Goal: Navigation & Orientation: Understand site structure

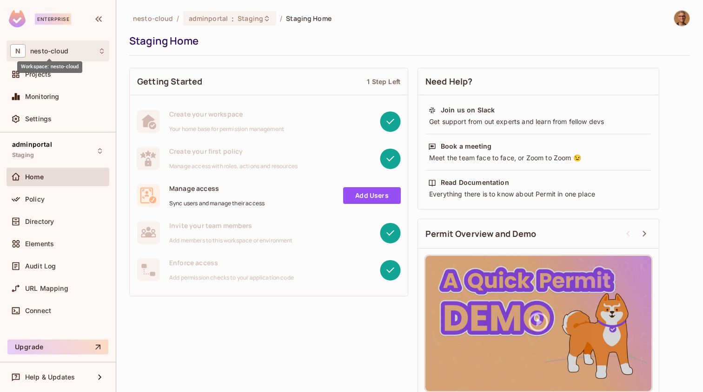
click at [66, 51] on span "nesto-cloud" at bounding box center [49, 50] width 38 height 7
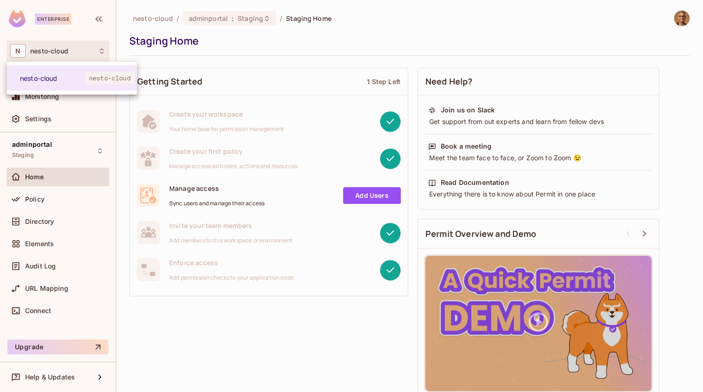
click at [66, 51] on div at bounding box center [351, 196] width 703 height 392
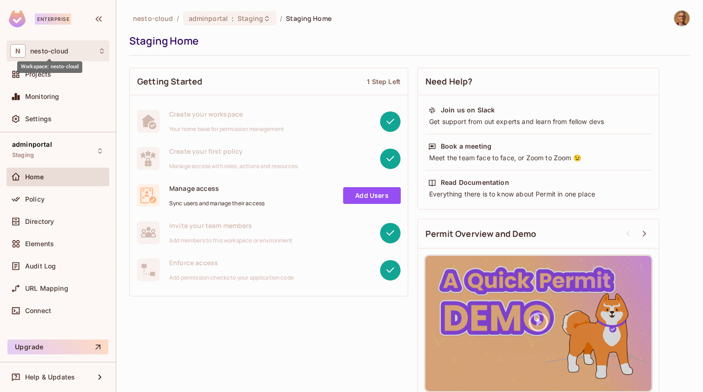
click at [65, 53] on span "nesto-cloud" at bounding box center [49, 50] width 38 height 7
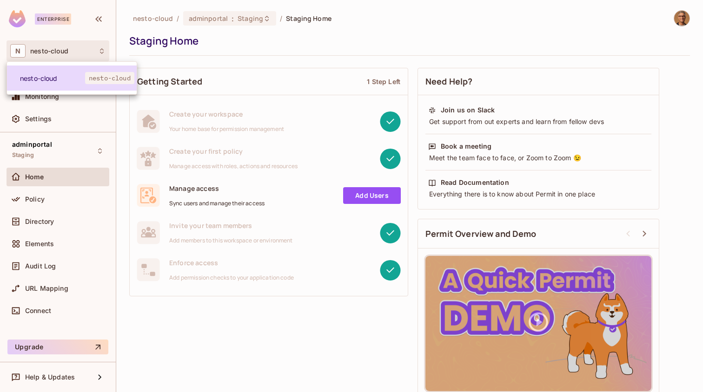
click at [65, 74] on span "nesto-cloud" at bounding box center [52, 78] width 65 height 9
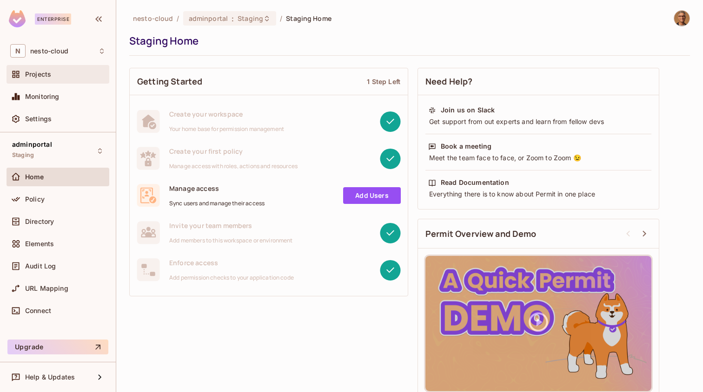
click at [59, 73] on div "Projects" at bounding box center [65, 74] width 80 height 7
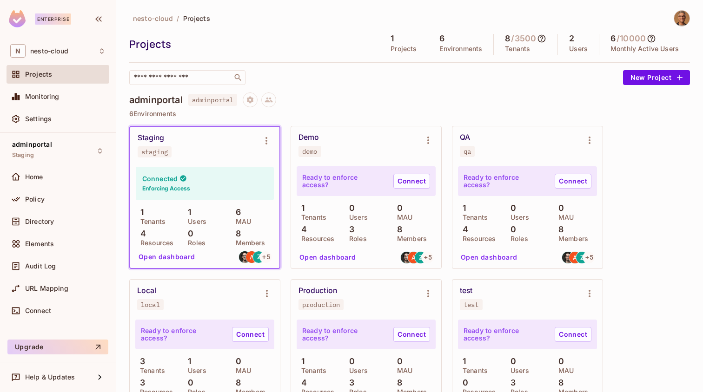
click at [201, 167] on div "Connected Enforcing Access" at bounding box center [205, 183] width 138 height 33
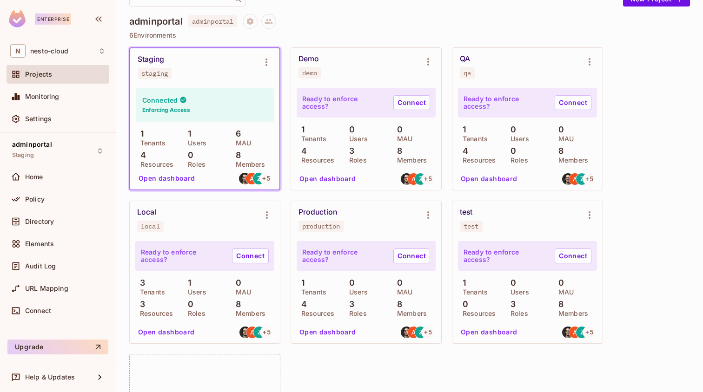
scroll to position [91, 0]
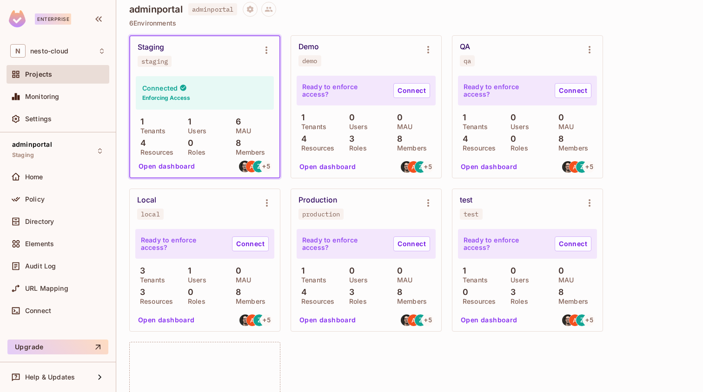
click at [178, 167] on button "Open dashboard" at bounding box center [167, 166] width 64 height 15
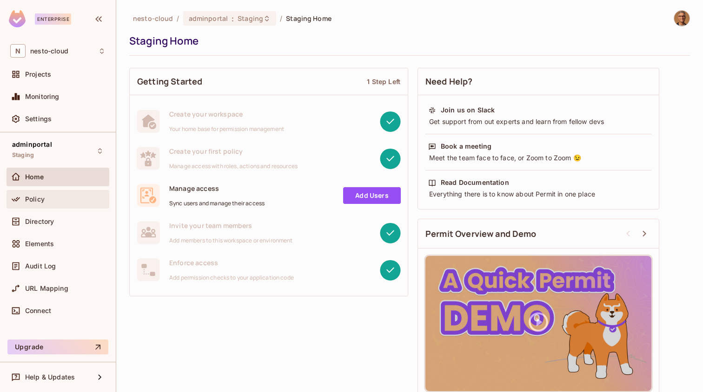
click at [73, 198] on div "Policy" at bounding box center [65, 199] width 80 height 7
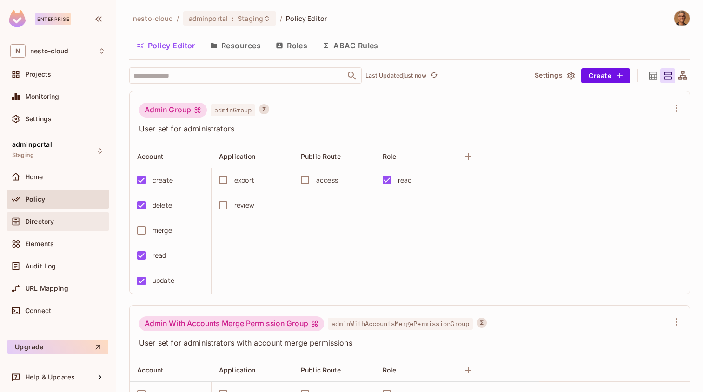
click at [40, 220] on span "Directory" at bounding box center [39, 221] width 29 height 7
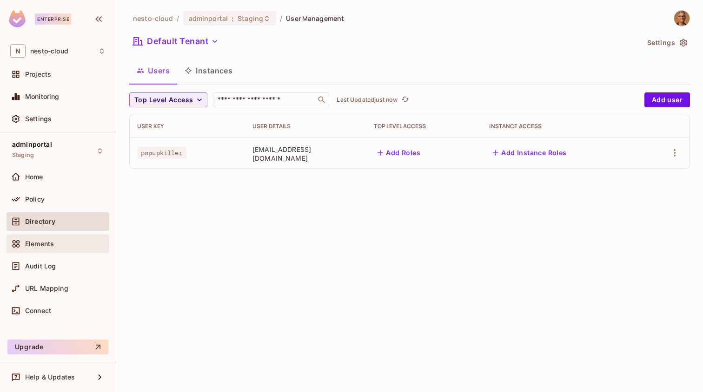
click at [46, 243] on span "Elements" at bounding box center [39, 243] width 29 height 7
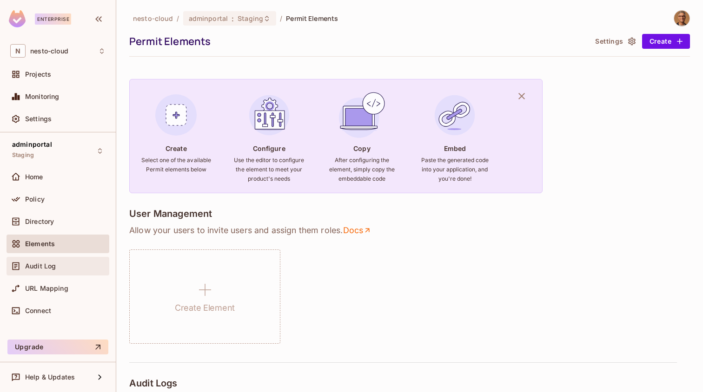
click at [57, 270] on div "Audit Log" at bounding box center [57, 266] width 95 height 11
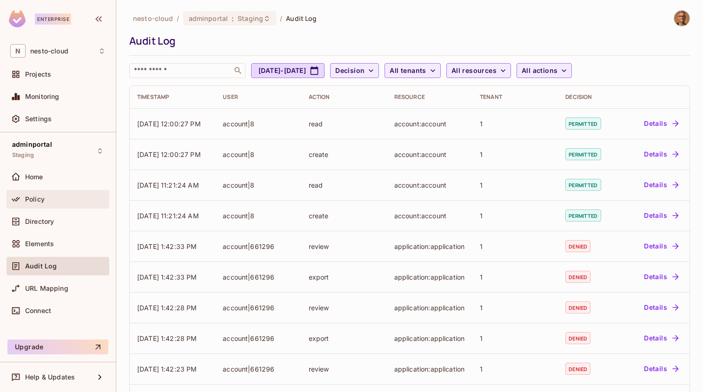
click at [60, 207] on div "Policy" at bounding box center [58, 199] width 103 height 19
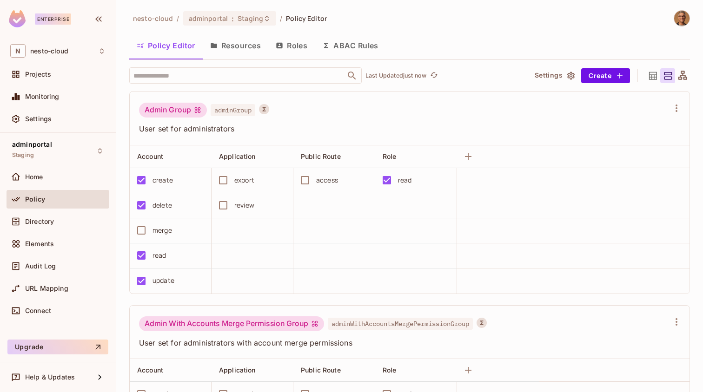
click at [242, 52] on button "Resources" at bounding box center [236, 45] width 66 height 23
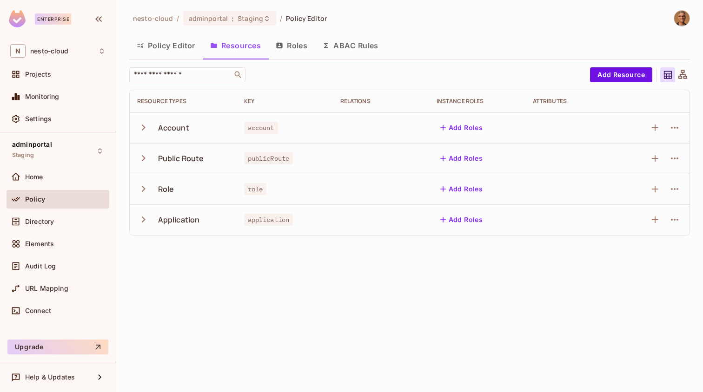
click at [140, 124] on icon "button" at bounding box center [143, 127] width 13 height 13
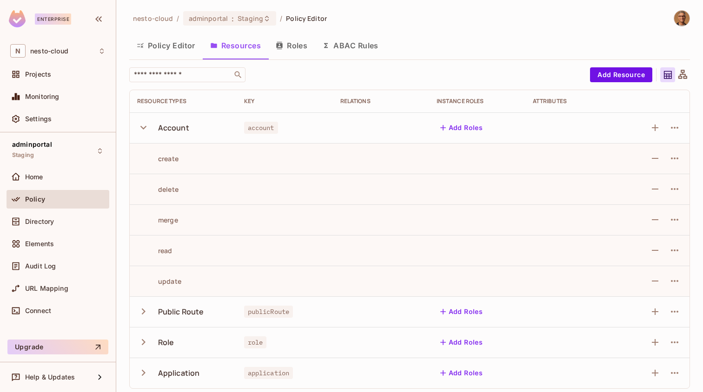
click at [140, 124] on icon "button" at bounding box center [143, 127] width 13 height 13
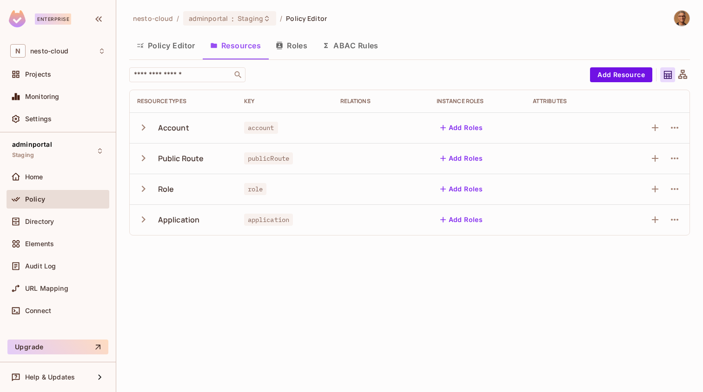
click at [141, 159] on icon "button" at bounding box center [143, 158] width 13 height 13
click at [146, 184] on icon "button" at bounding box center [143, 189] width 13 height 13
click at [144, 219] on icon "button" at bounding box center [144, 220] width 4 height 6
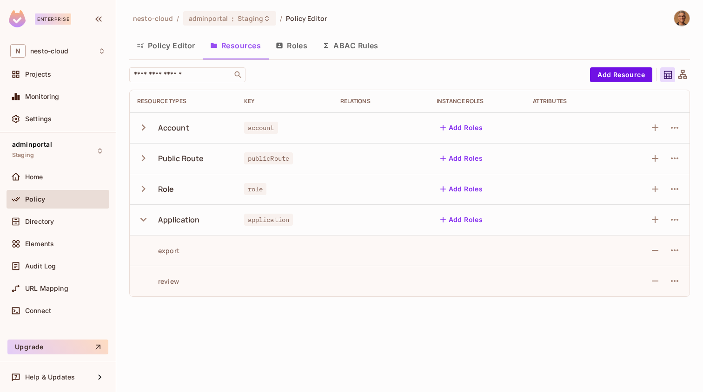
click at [144, 219] on icon "button" at bounding box center [143, 219] width 13 height 13
click at [289, 40] on button "Roles" at bounding box center [291, 45] width 46 height 23
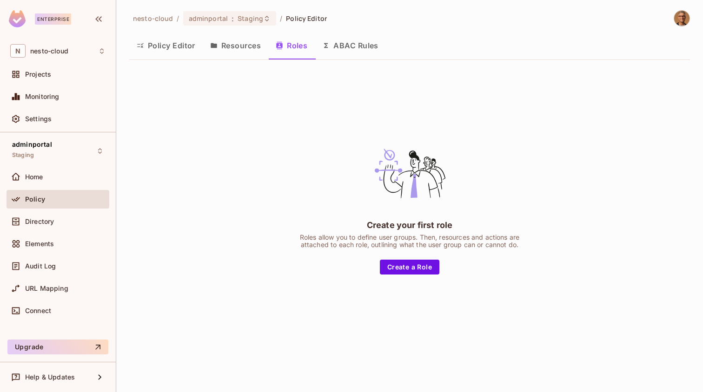
click at [328, 41] on button "ABAC Rules" at bounding box center [350, 45] width 71 height 23
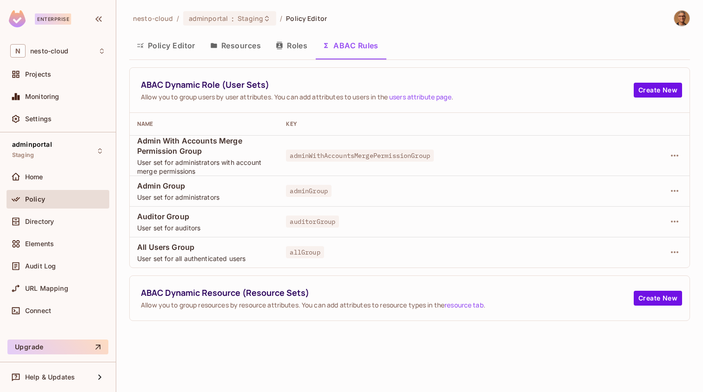
click at [234, 46] on button "Resources" at bounding box center [236, 45] width 66 height 23
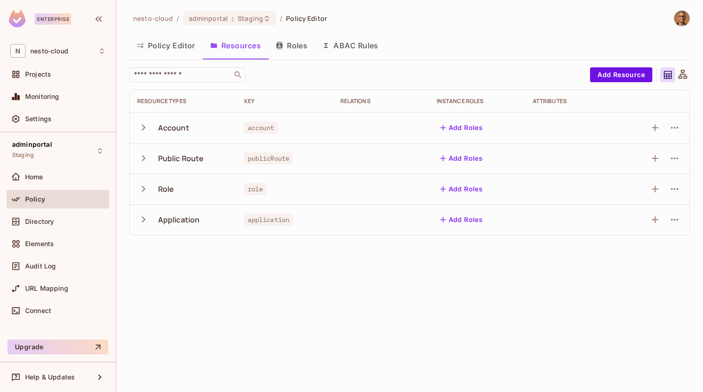
click at [174, 43] on button "Policy Editor" at bounding box center [165, 45] width 73 height 23
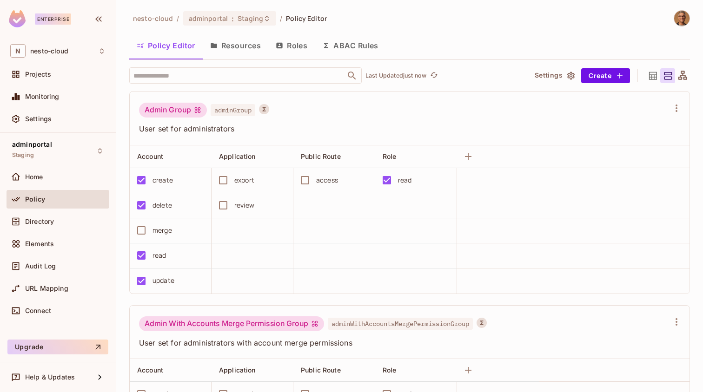
click at [215, 49] on button "Resources" at bounding box center [236, 45] width 66 height 23
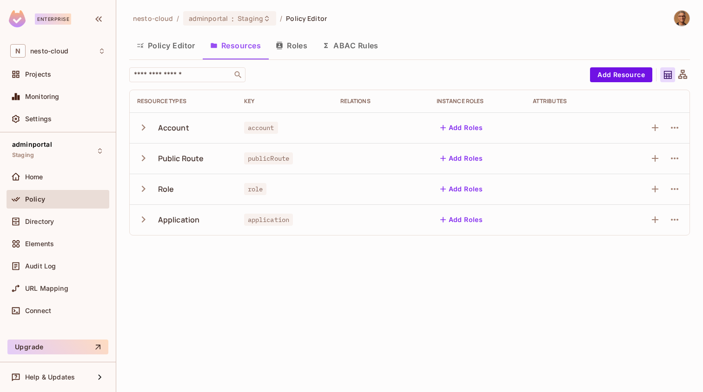
click at [164, 44] on button "Policy Editor" at bounding box center [165, 45] width 73 height 23
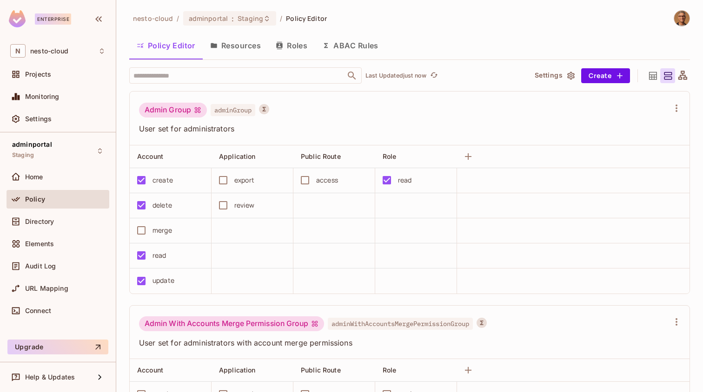
click at [246, 49] on button "Resources" at bounding box center [236, 45] width 66 height 23
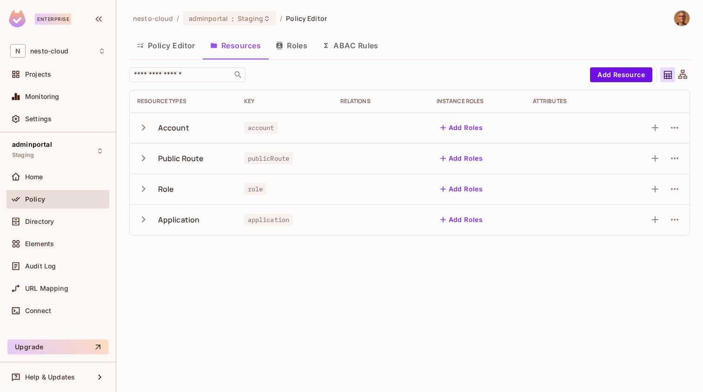
click at [170, 44] on button "Policy Editor" at bounding box center [165, 45] width 73 height 23
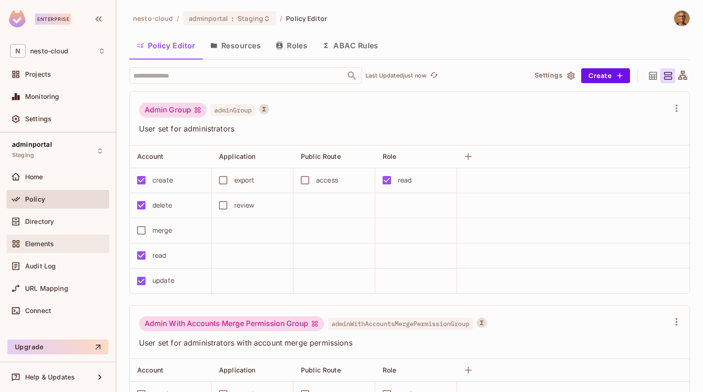
click at [46, 248] on div "Elements" at bounding box center [57, 243] width 95 height 11
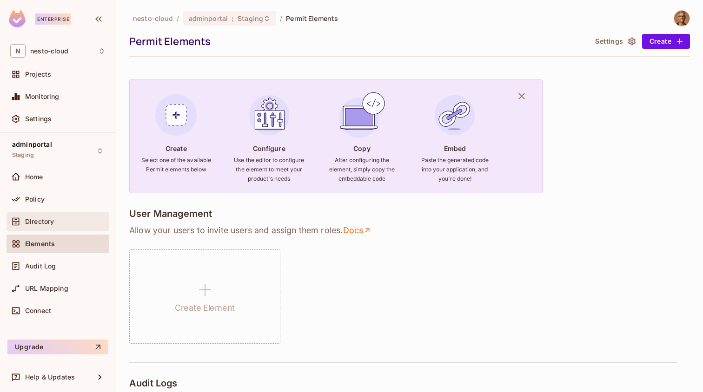
click at [44, 224] on span "Directory" at bounding box center [39, 221] width 29 height 7
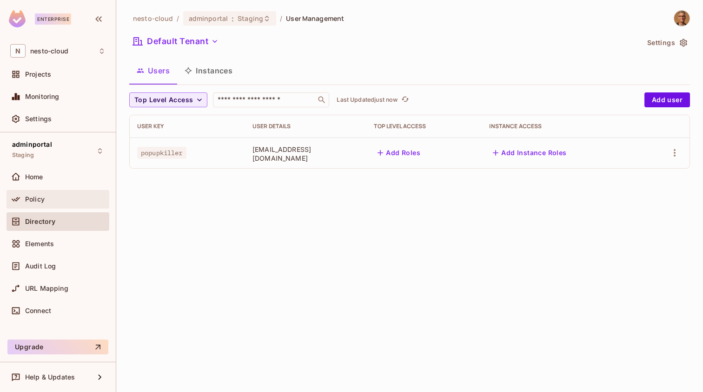
click at [43, 196] on span "Policy" at bounding box center [35, 199] width 20 height 7
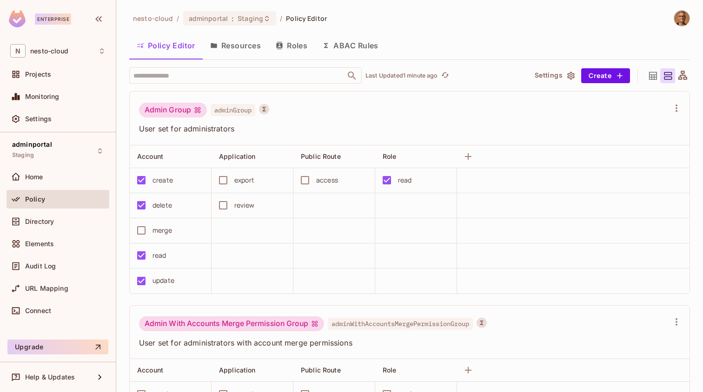
click at [234, 43] on button "Resources" at bounding box center [236, 45] width 66 height 23
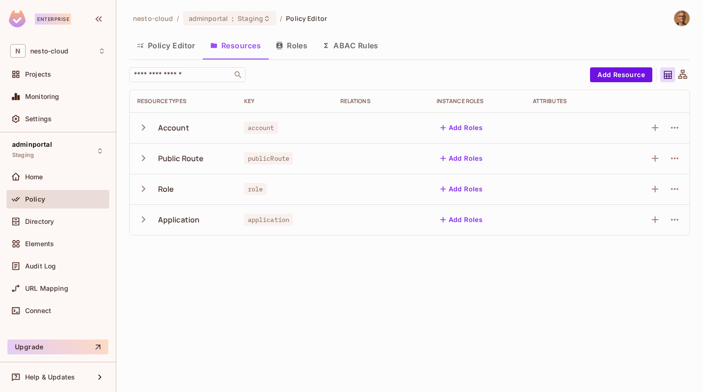
click at [141, 125] on icon "button" at bounding box center [143, 127] width 13 height 13
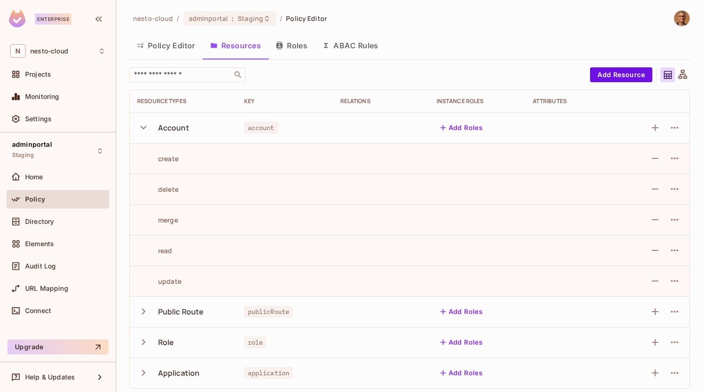
click at [143, 127] on icon "button" at bounding box center [143, 127] width 13 height 13
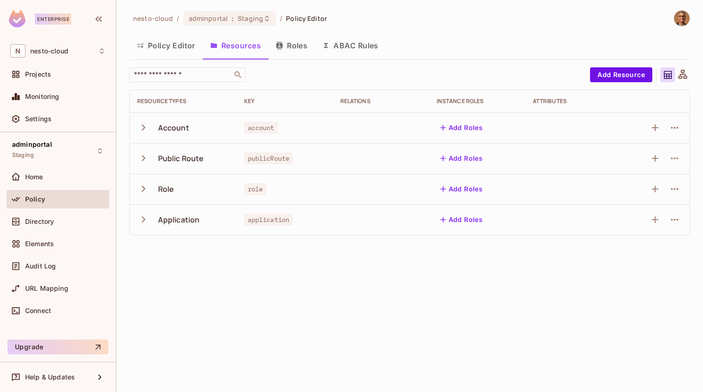
click at [145, 150] on button "button" at bounding box center [145, 158] width 16 height 20
click at [146, 183] on icon "button" at bounding box center [143, 189] width 13 height 13
click at [148, 225] on icon "button" at bounding box center [143, 219] width 13 height 13
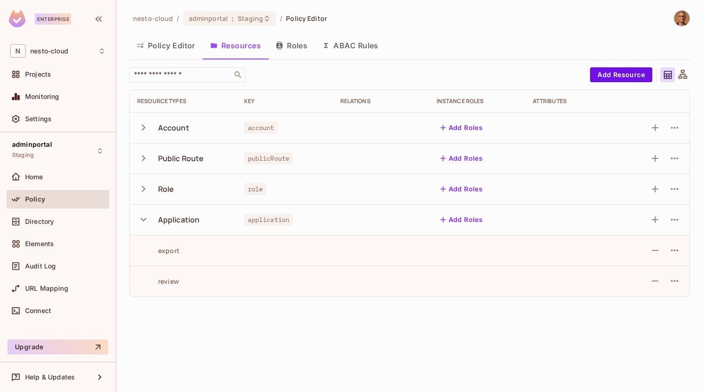
click at [148, 225] on icon "button" at bounding box center [143, 219] width 13 height 13
click at [64, 289] on span "URL Mapping" at bounding box center [46, 288] width 43 height 7
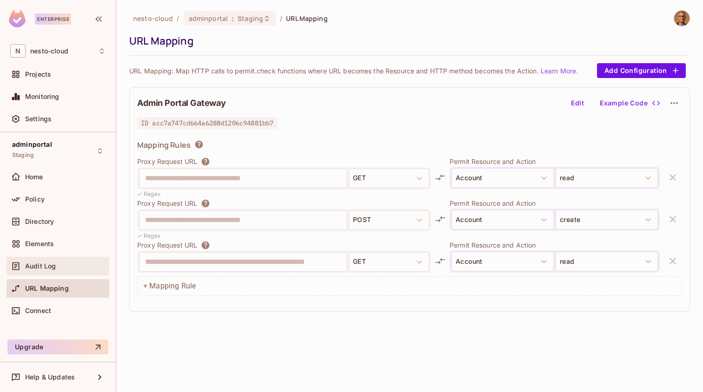
click at [61, 267] on div "Audit Log" at bounding box center [65, 266] width 80 height 7
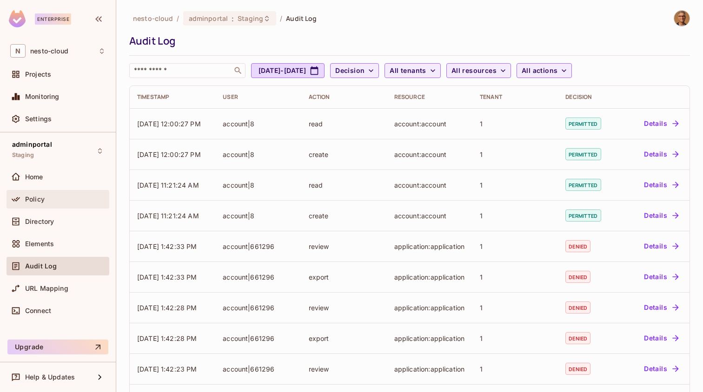
click at [52, 207] on div "Policy" at bounding box center [58, 199] width 103 height 19
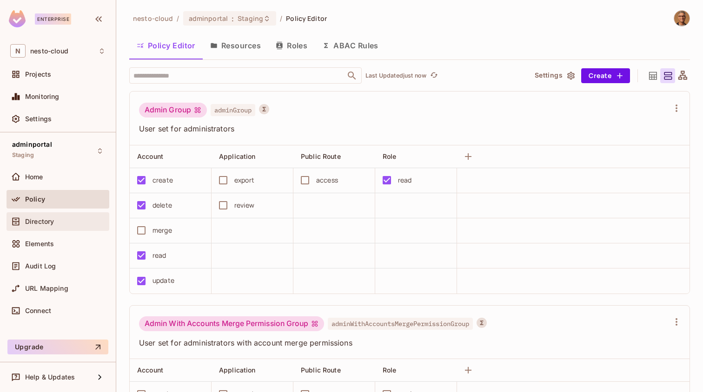
click at [49, 225] on span "Directory" at bounding box center [39, 221] width 29 height 7
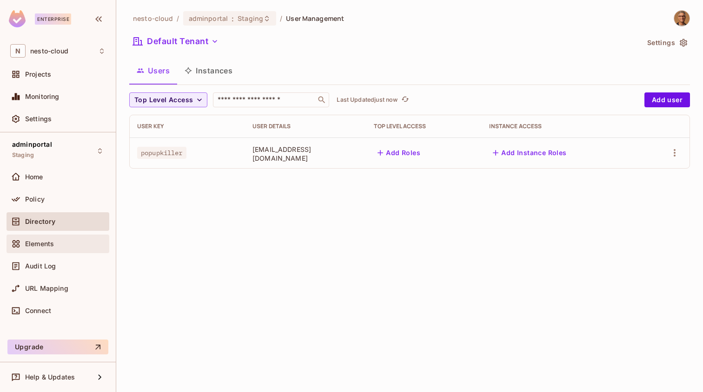
click at [50, 251] on div "Elements" at bounding box center [58, 244] width 103 height 19
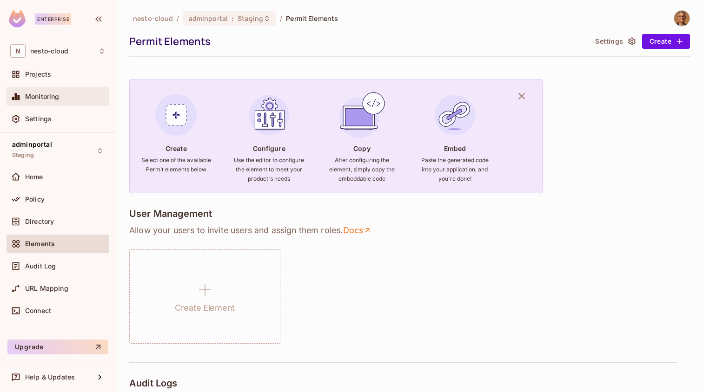
click at [59, 100] on div "Monitoring" at bounding box center [57, 96] width 95 height 11
